Goal: Task Accomplishment & Management: Use online tool/utility

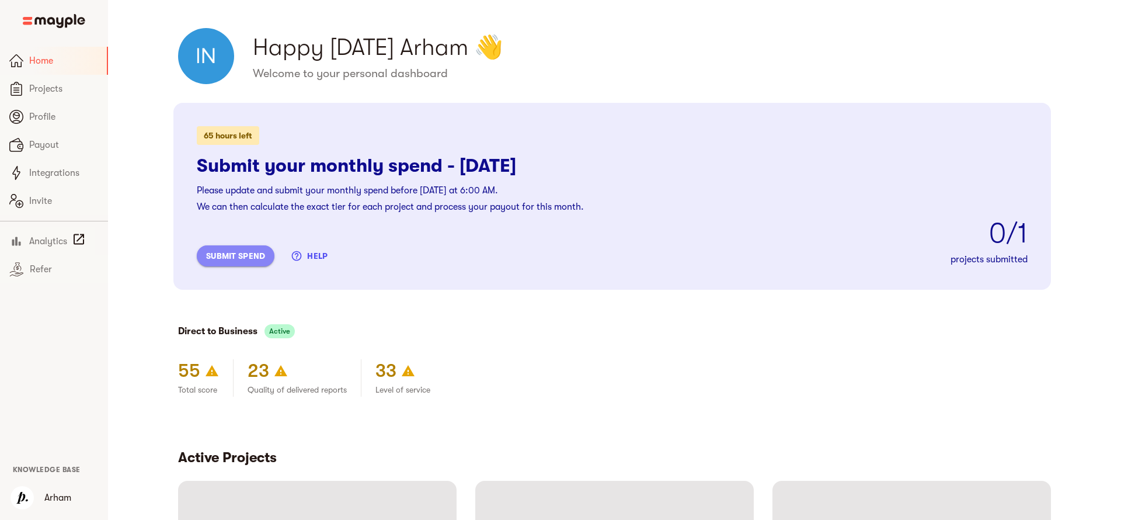
click at [234, 254] on span "submit spend" at bounding box center [235, 256] width 59 height 14
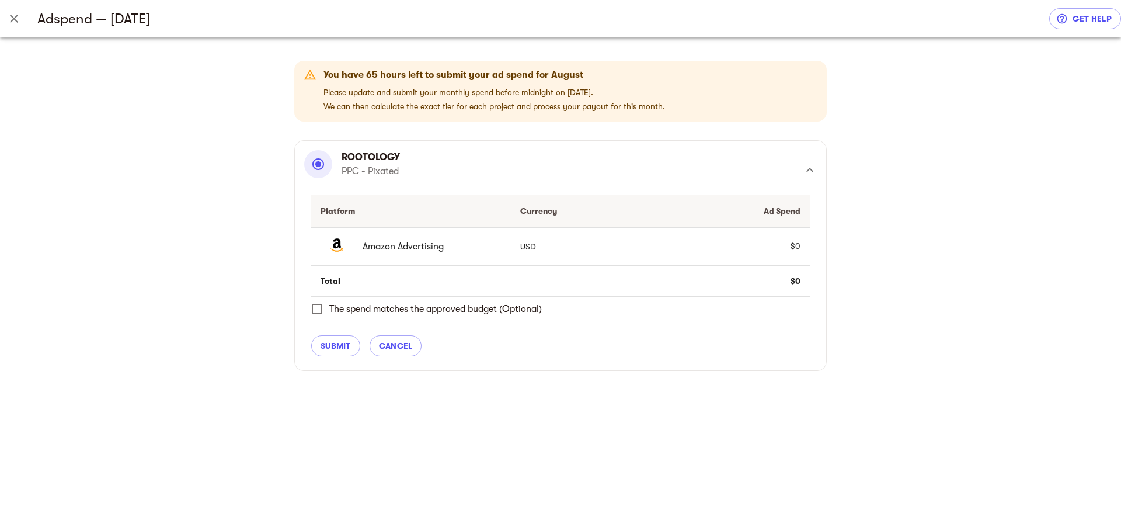
click at [798, 246] on div "$0" at bounding box center [796, 246] width 10 height 12
type input "698.61"
click at [776, 246] on span "check" at bounding box center [775, 246] width 14 height 14
click at [359, 310] on span "The spend matches the approved budget (Optional)" at bounding box center [435, 309] width 213 height 14
click at [329, 310] on input "The spend matches the approved budget (Optional)" at bounding box center [317, 309] width 25 height 25
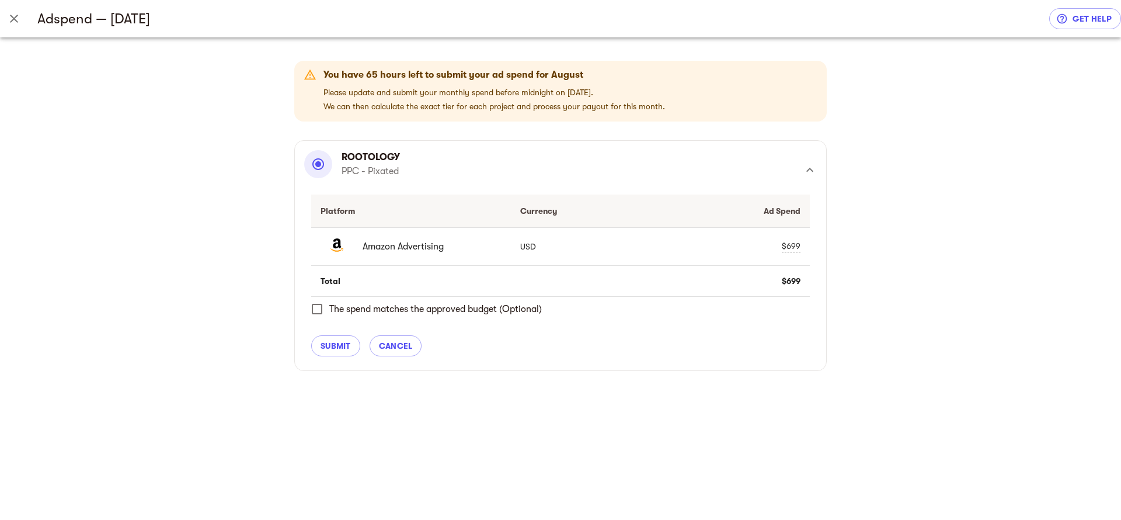
checkbox input "true"
click at [341, 348] on span "submit" at bounding box center [336, 346] width 30 height 14
